Goal: Transaction & Acquisition: Purchase product/service

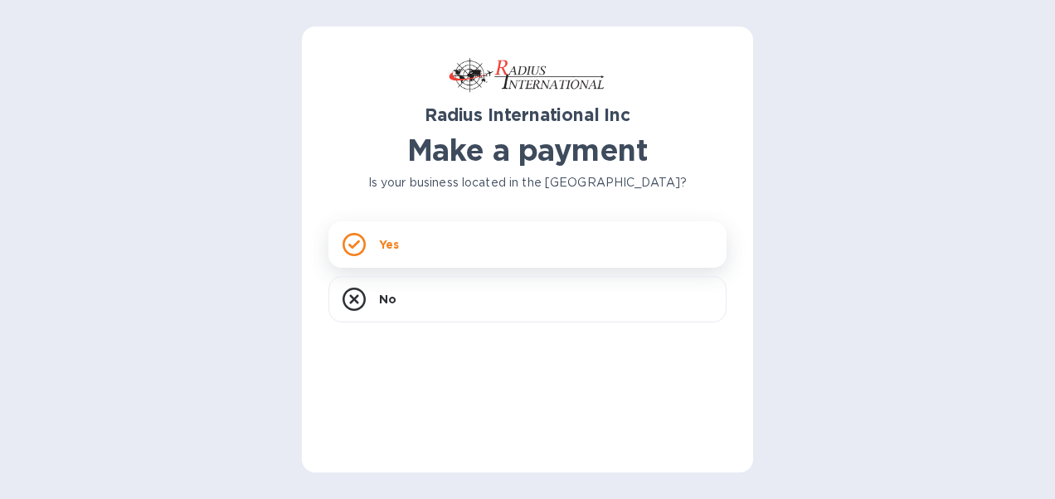
click at [388, 254] on div "Yes" at bounding box center [527, 244] width 398 height 46
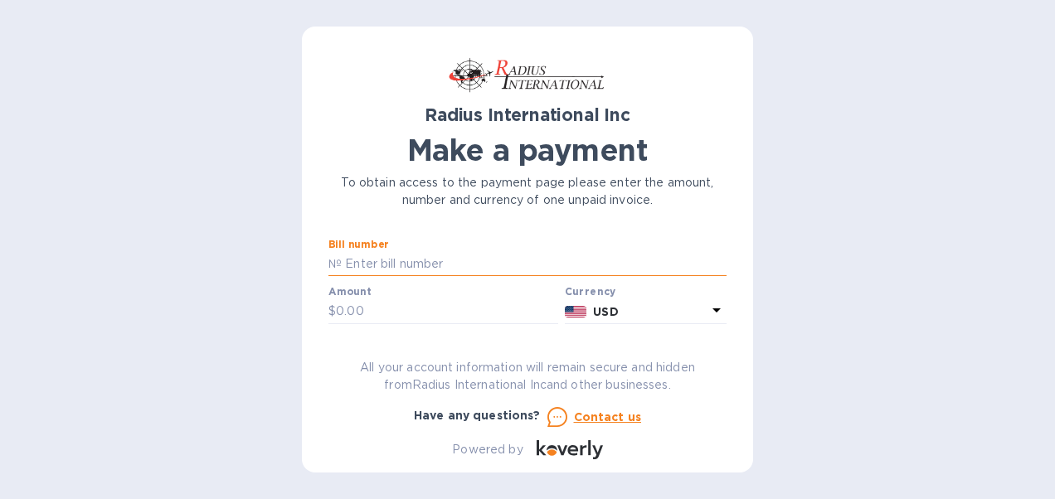
click at [465, 257] on input "text" at bounding box center [534, 264] width 385 height 25
click at [359, 262] on input "text" at bounding box center [534, 264] width 385 height 25
type input "SSI00097076"
click at [362, 315] on input "text" at bounding box center [447, 311] width 222 height 25
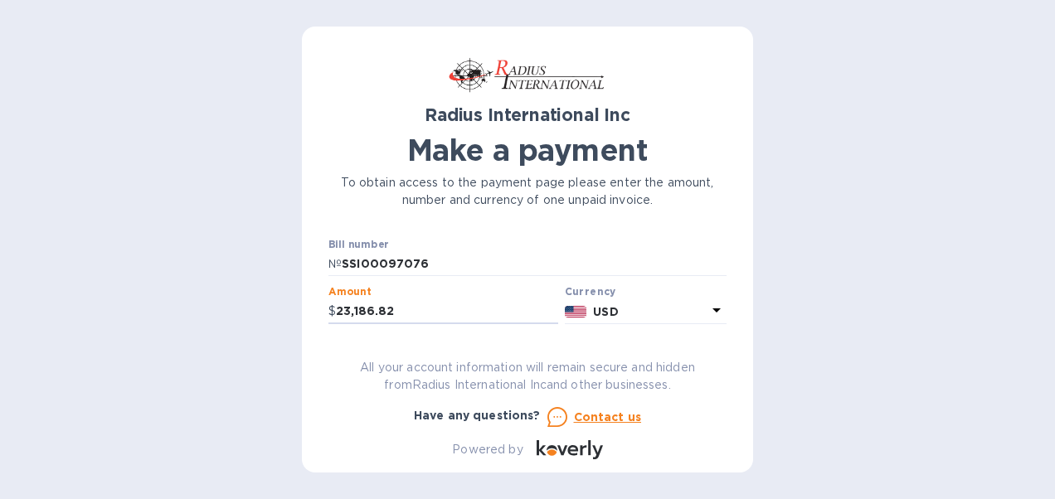
type input "23,186.82"
click at [708, 421] on div "Have any questions? Contact us" at bounding box center [527, 417] width 405 height 27
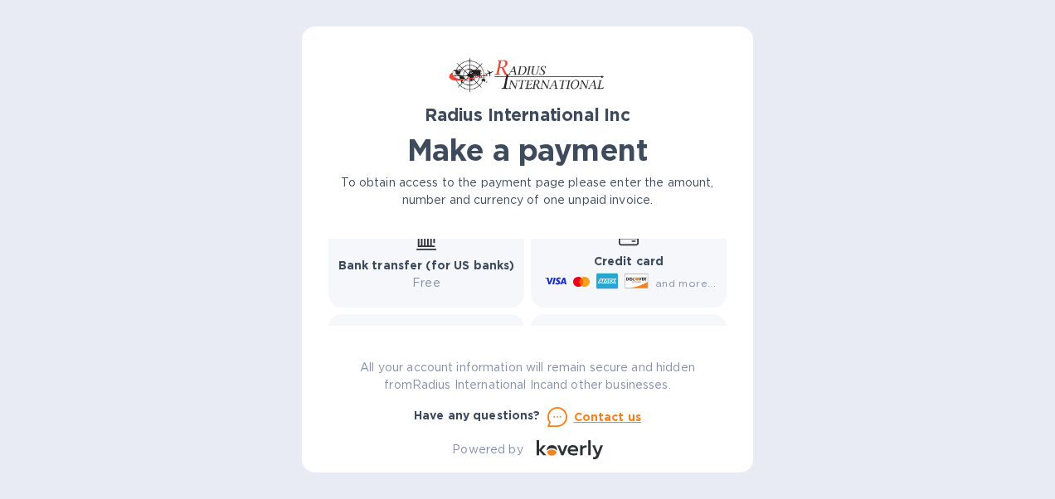
scroll to position [258, 0]
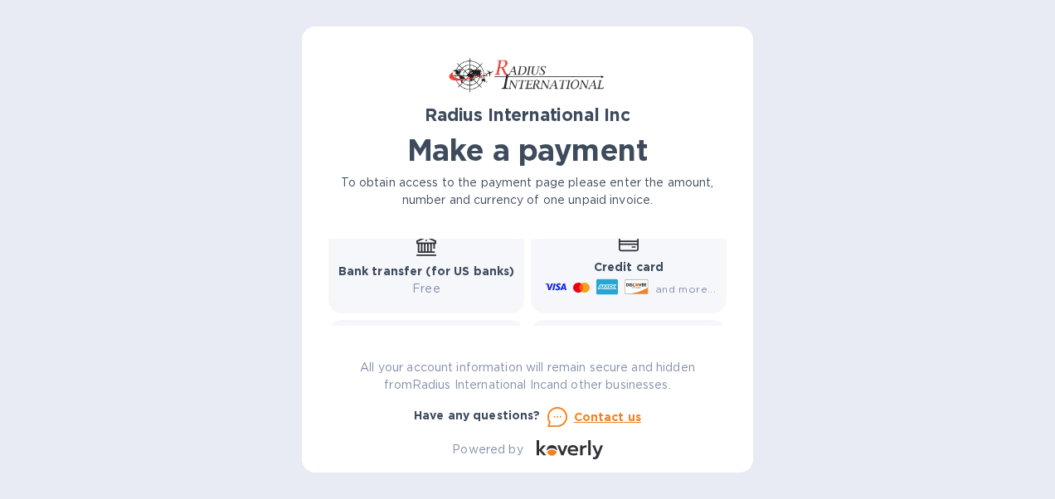
click at [438, 274] on b "Bank transfer (for US banks)" at bounding box center [426, 271] width 177 height 13
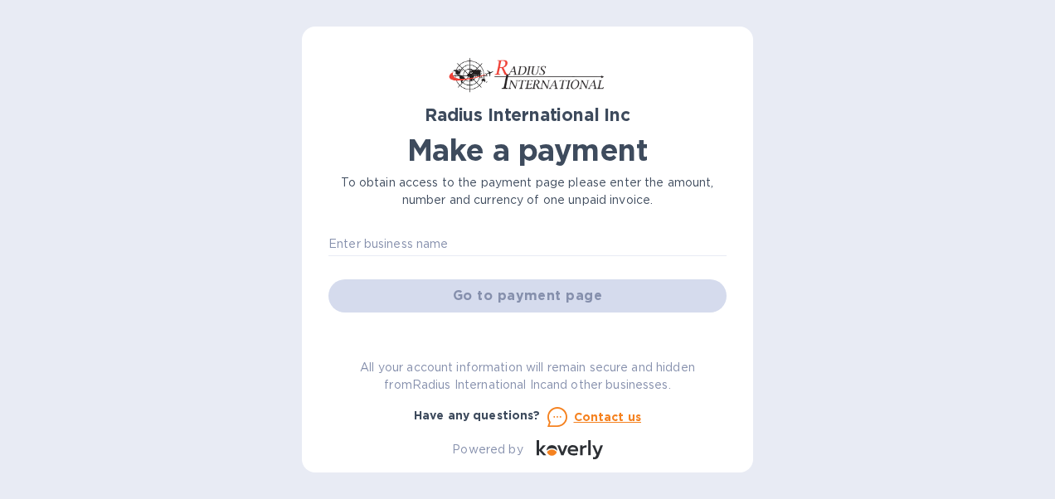
scroll to position [92, 0]
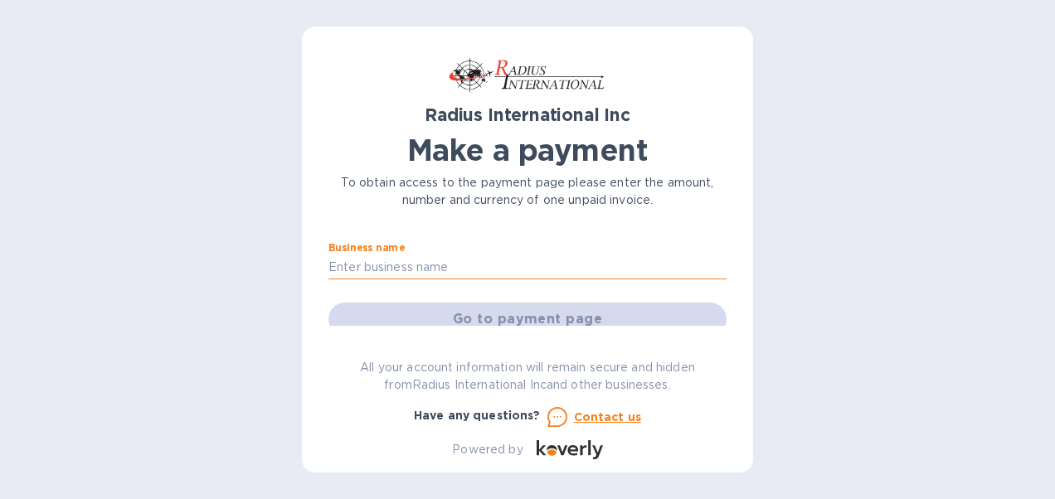
click at [412, 265] on input "text" at bounding box center [527, 267] width 398 height 25
type input "[PERSON_NAME] Thermal Systems"
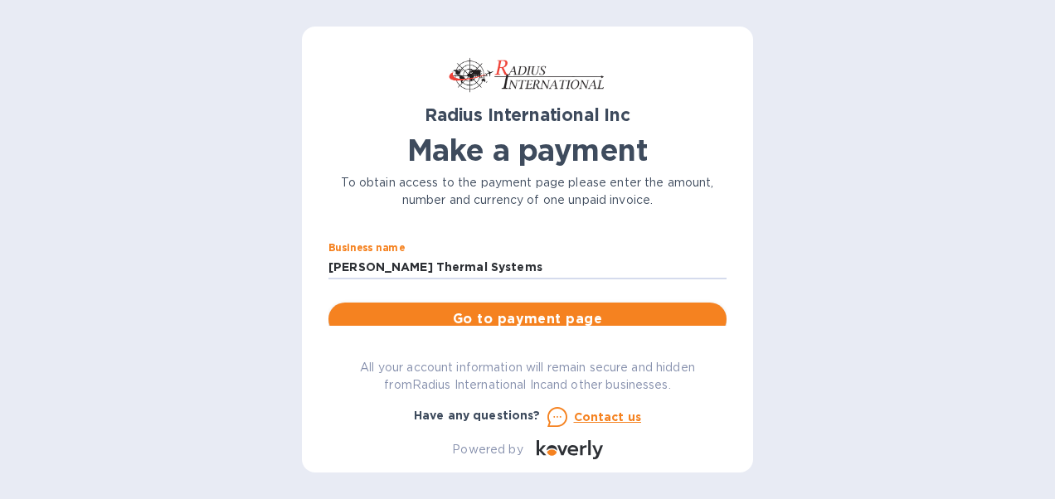
click at [509, 313] on span "Go to payment page" at bounding box center [528, 319] width 372 height 20
